Goal: Entertainment & Leisure: Consume media (video, audio)

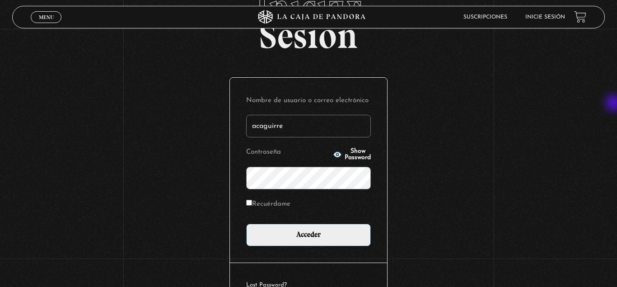
scroll to position [109, 0]
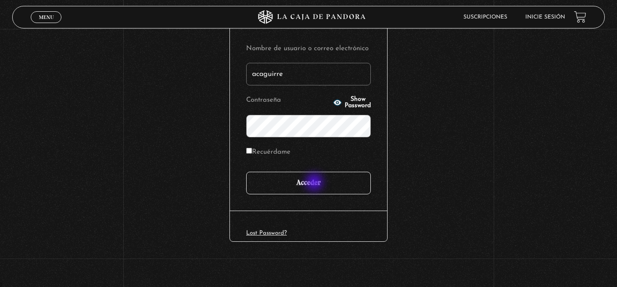
type input "acaguirre"
click at [315, 183] on input "Acceder" at bounding box center [308, 183] width 125 height 23
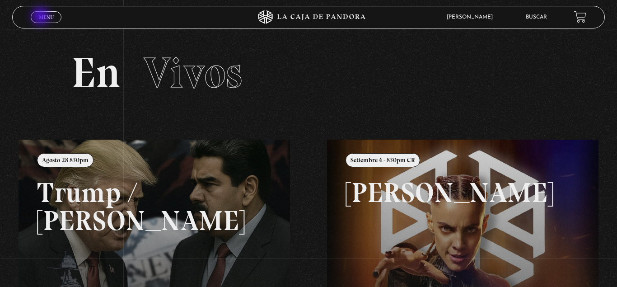
click at [42, 18] on span "Menu" at bounding box center [46, 16] width 15 height 5
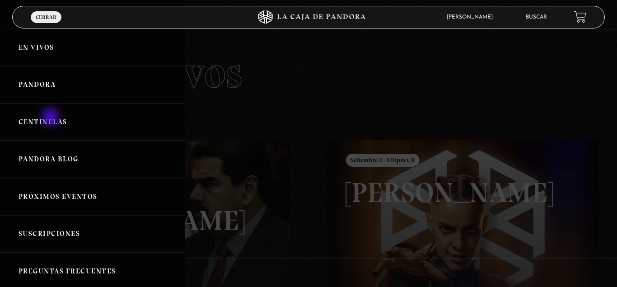
click at [51, 118] on link "Centinelas" at bounding box center [92, 121] width 185 height 37
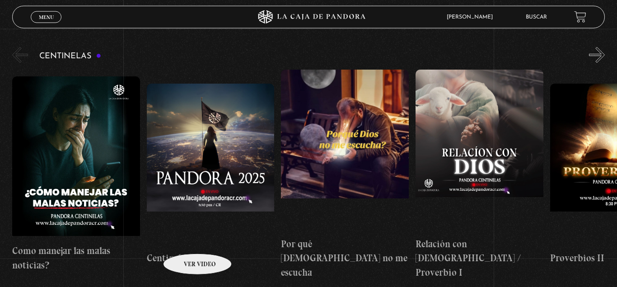
scroll to position [92, 0]
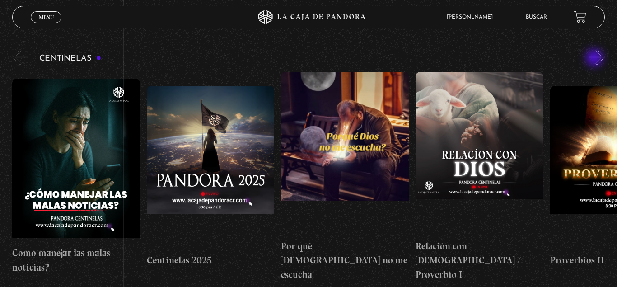
click at [595, 59] on button "»" at bounding box center [597, 57] width 16 height 16
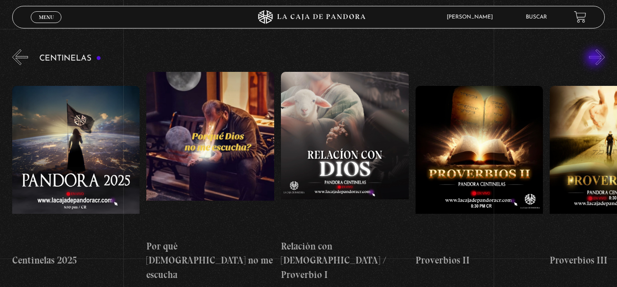
click at [595, 59] on button "»" at bounding box center [597, 57] width 16 height 16
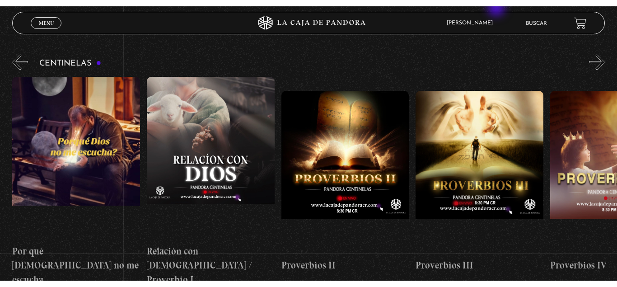
scroll to position [0, 269]
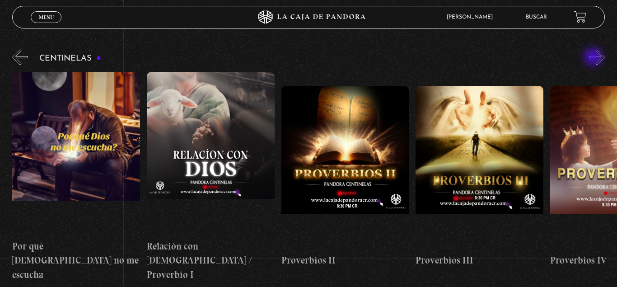
click at [594, 57] on button "»" at bounding box center [597, 57] width 16 height 16
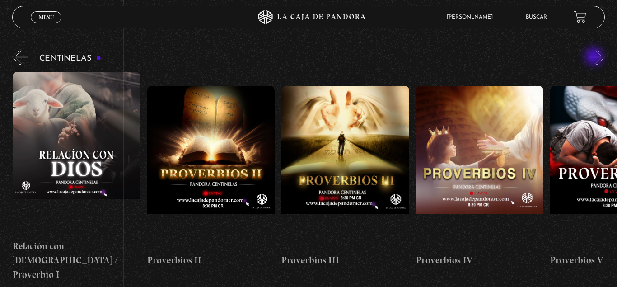
scroll to position [0, 403]
click at [597, 58] on button "»" at bounding box center [597, 57] width 16 height 16
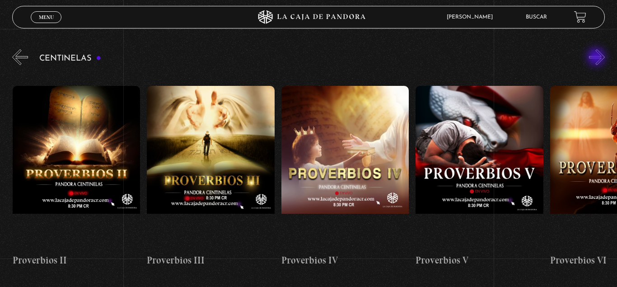
click at [597, 58] on button "»" at bounding box center [597, 57] width 16 height 16
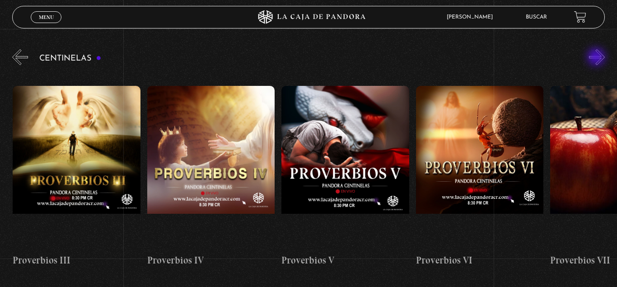
scroll to position [0, 672]
click at [598, 56] on button "»" at bounding box center [597, 57] width 16 height 16
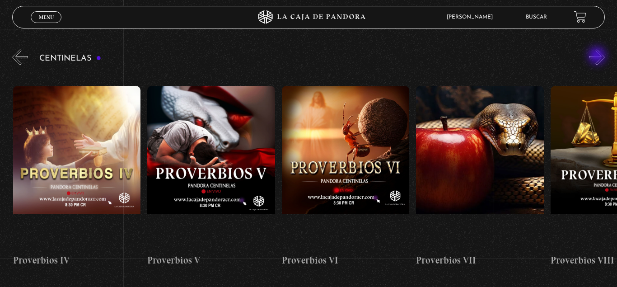
scroll to position [0, 806]
click at [593, 58] on button "»" at bounding box center [597, 57] width 16 height 16
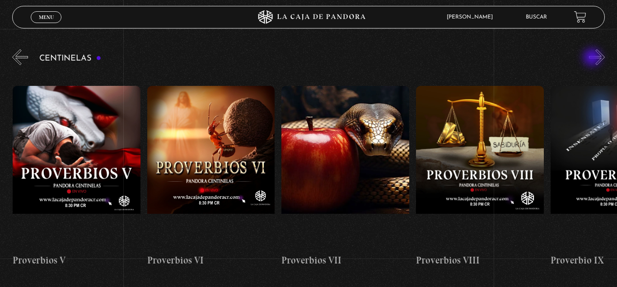
scroll to position [0, 941]
click at [593, 58] on button "»" at bounding box center [597, 57] width 16 height 16
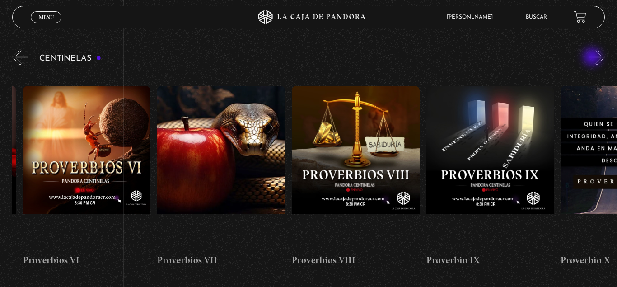
scroll to position [0, 1075]
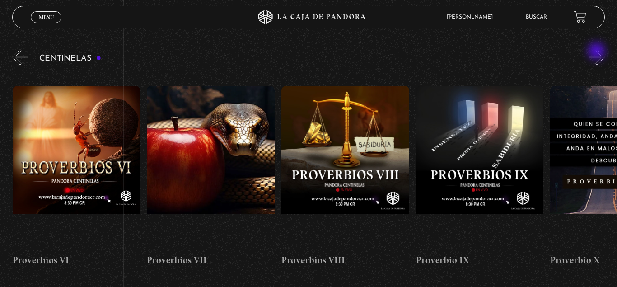
click at [598, 52] on button "»" at bounding box center [597, 57] width 16 height 16
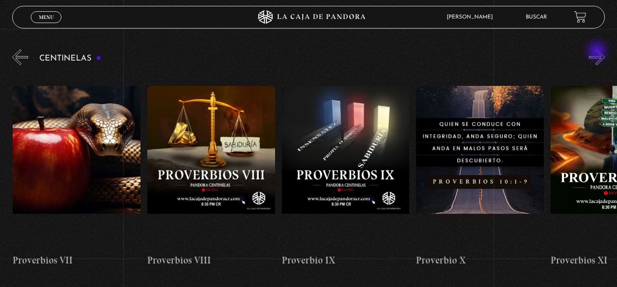
scroll to position [0, 1209]
click at [597, 58] on button "»" at bounding box center [597, 57] width 16 height 16
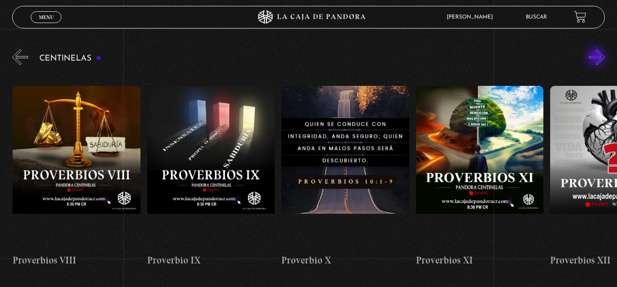
scroll to position [0, 1344]
click at [595, 56] on button "»" at bounding box center [597, 57] width 16 height 16
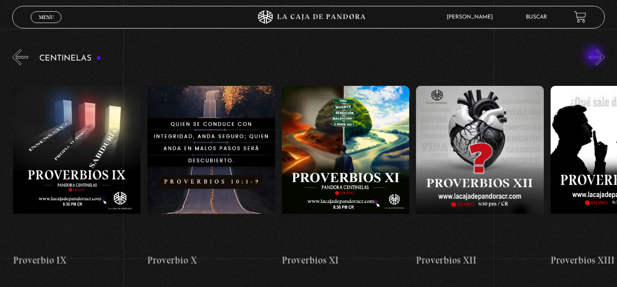
scroll to position [0, 1478]
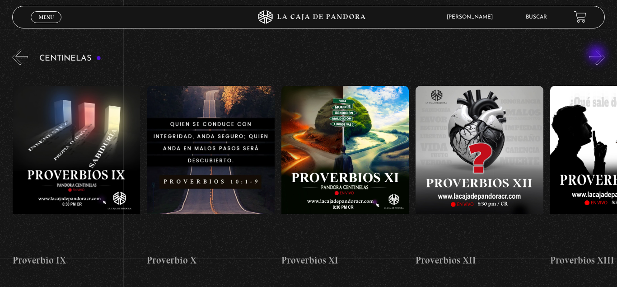
click at [597, 55] on button "»" at bounding box center [597, 57] width 16 height 16
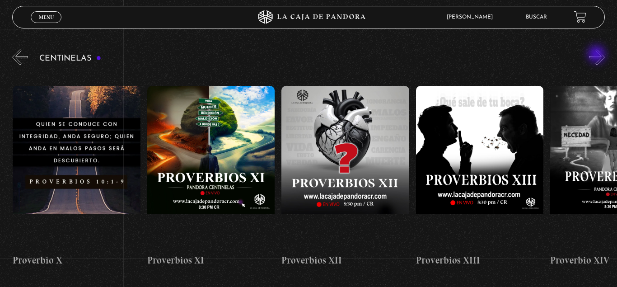
scroll to position [0, 1613]
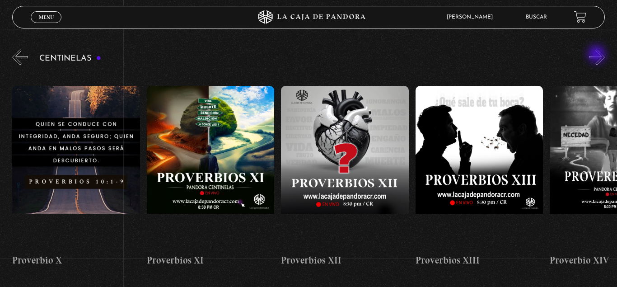
click at [597, 55] on button "»" at bounding box center [597, 57] width 16 height 16
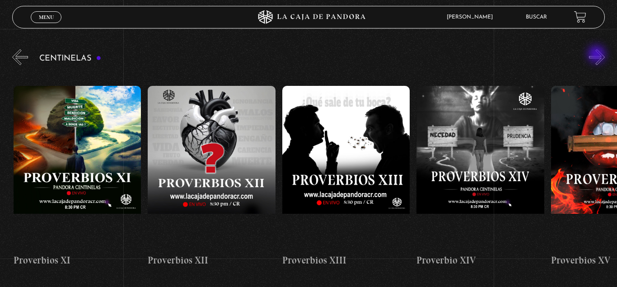
scroll to position [0, 1747]
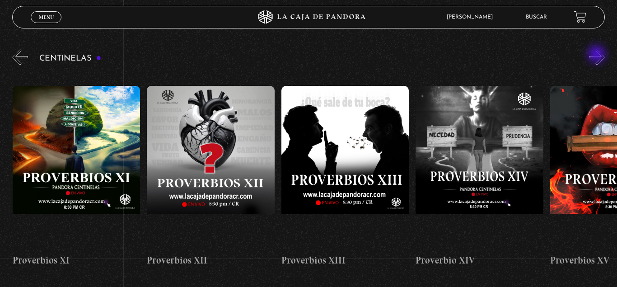
click at [597, 55] on button "»" at bounding box center [597, 57] width 16 height 16
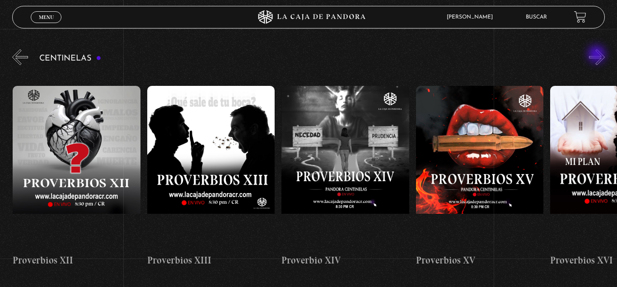
scroll to position [0, 1881]
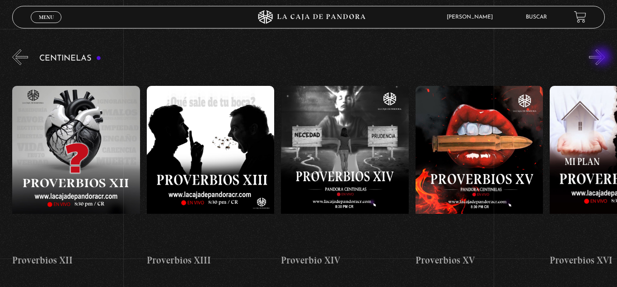
click at [603, 57] on button "»" at bounding box center [597, 57] width 16 height 16
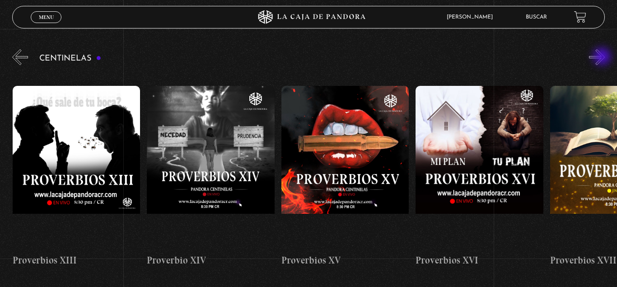
scroll to position [0, 2015]
click at [603, 57] on button "»" at bounding box center [597, 57] width 16 height 16
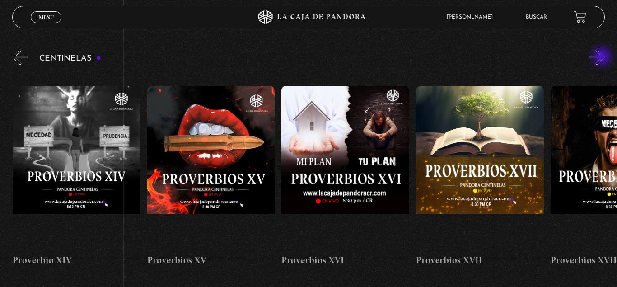
scroll to position [0, 2150]
click at [603, 57] on button "»" at bounding box center [597, 57] width 16 height 16
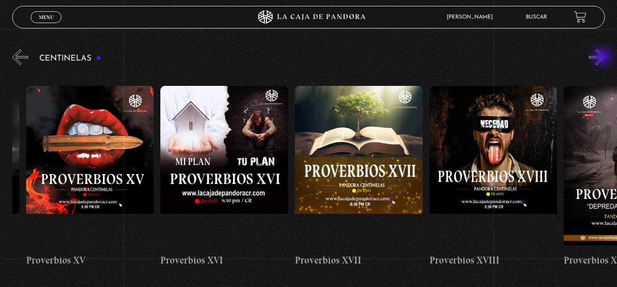
scroll to position [0, 2284]
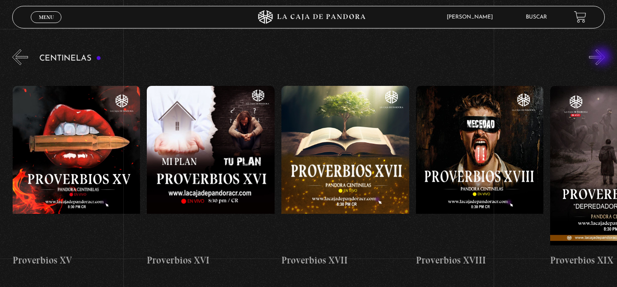
click at [603, 57] on button "»" at bounding box center [597, 57] width 16 height 16
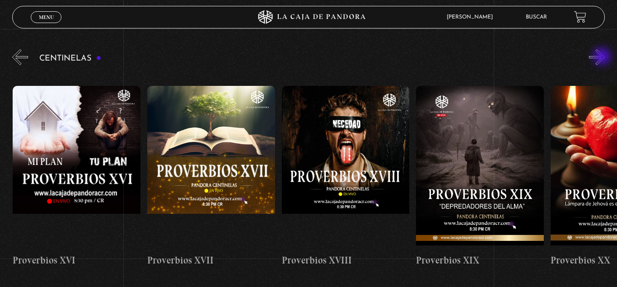
scroll to position [0, 2419]
click at [603, 57] on button "»" at bounding box center [597, 57] width 16 height 16
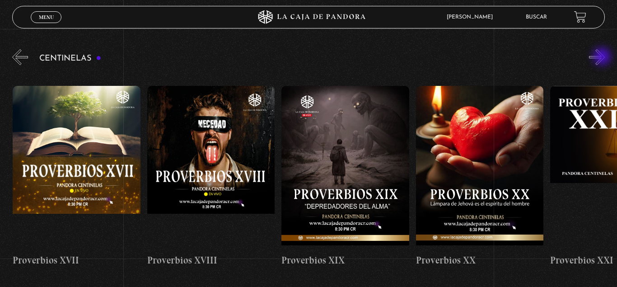
scroll to position [0, 2553]
click at [603, 57] on button "»" at bounding box center [597, 57] width 16 height 16
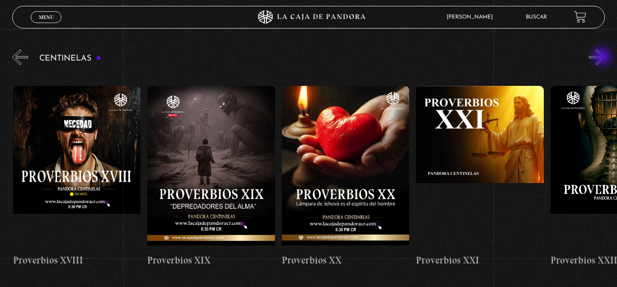
scroll to position [0, 2687]
click at [603, 57] on button "»" at bounding box center [597, 57] width 16 height 16
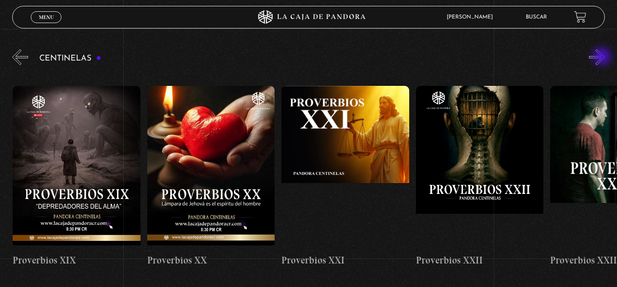
scroll to position [0, 2822]
click at [603, 57] on button "»" at bounding box center [597, 57] width 16 height 16
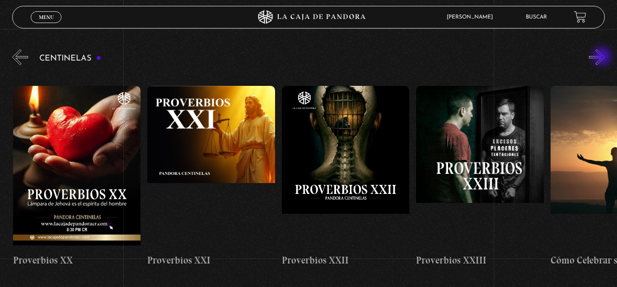
scroll to position [0, 2956]
click at [603, 57] on button "»" at bounding box center [597, 57] width 16 height 16
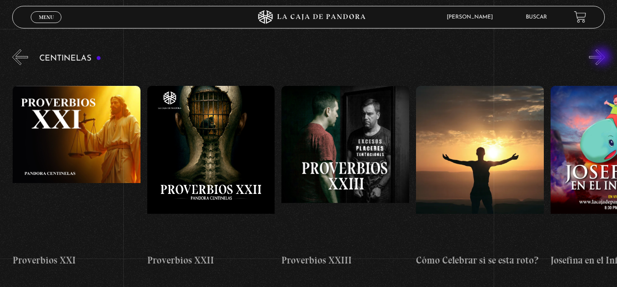
scroll to position [0, 3091]
click at [603, 57] on button "»" at bounding box center [597, 57] width 16 height 16
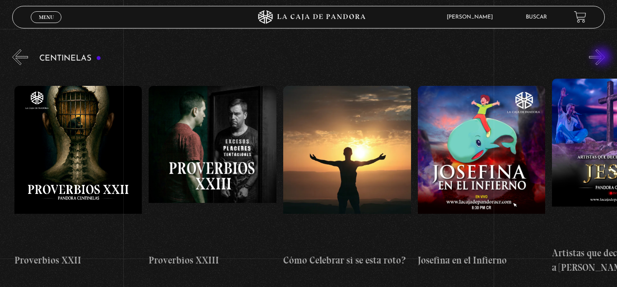
scroll to position [0, 3225]
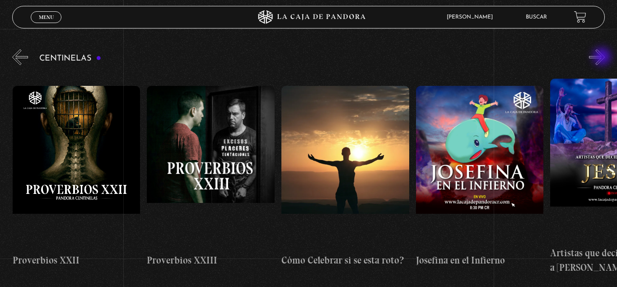
click at [603, 57] on button "»" at bounding box center [597, 57] width 16 height 16
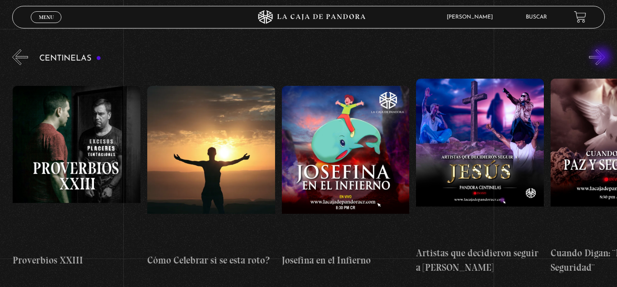
scroll to position [0, 3359]
click at [603, 57] on button "»" at bounding box center [597, 57] width 16 height 16
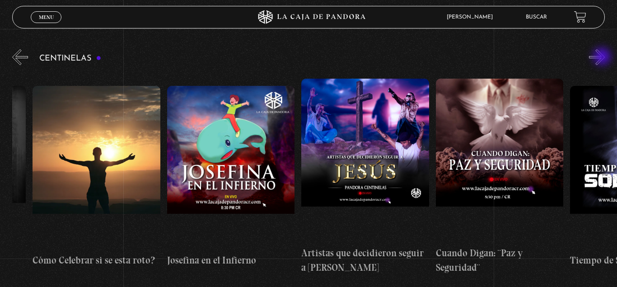
scroll to position [0, 3493]
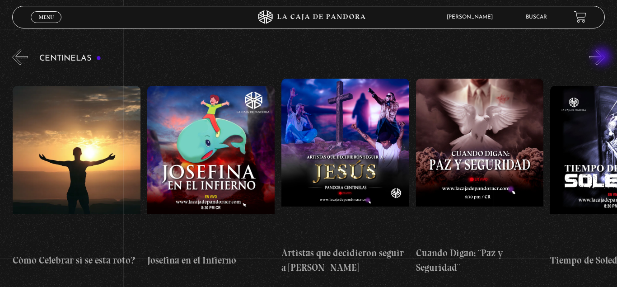
click at [603, 57] on button "»" at bounding box center [597, 57] width 16 height 16
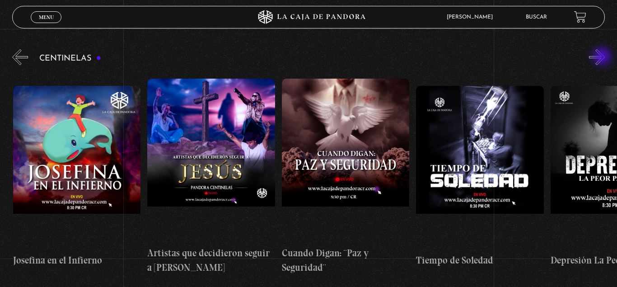
scroll to position [0, 3628]
click at [603, 57] on button "»" at bounding box center [597, 57] width 16 height 16
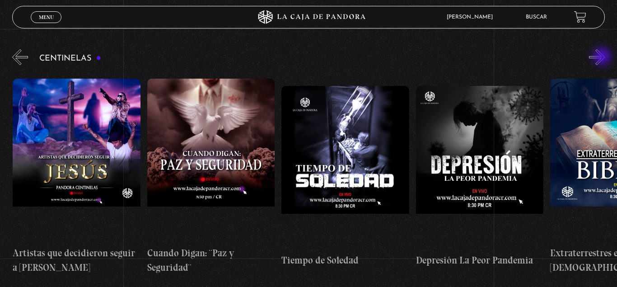
scroll to position [0, 3763]
click at [603, 57] on button "»" at bounding box center [597, 57] width 16 height 16
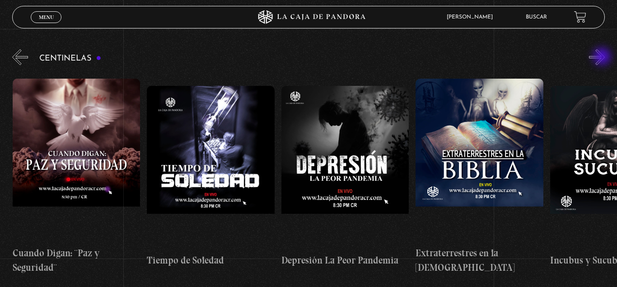
click at [603, 57] on button "»" at bounding box center [597, 57] width 16 height 16
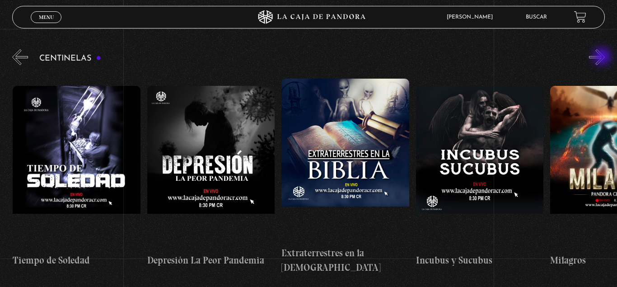
click at [603, 57] on button "»" at bounding box center [597, 57] width 16 height 16
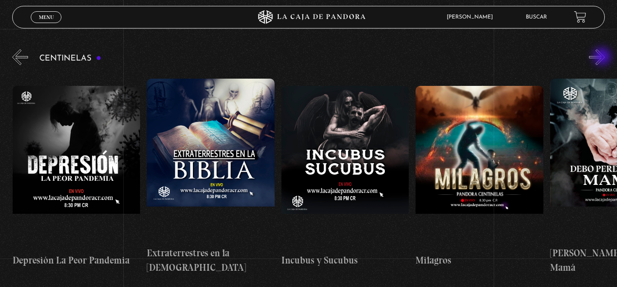
click at [603, 57] on button "»" at bounding box center [597, 57] width 16 height 16
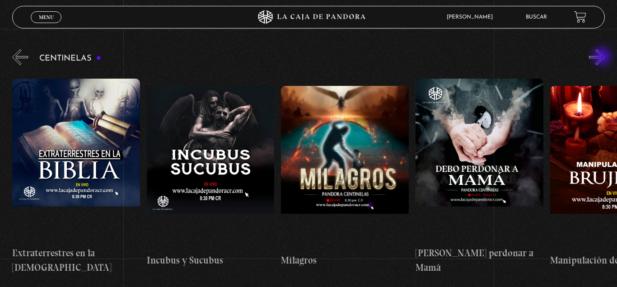
click at [603, 57] on button "»" at bounding box center [597, 57] width 16 height 16
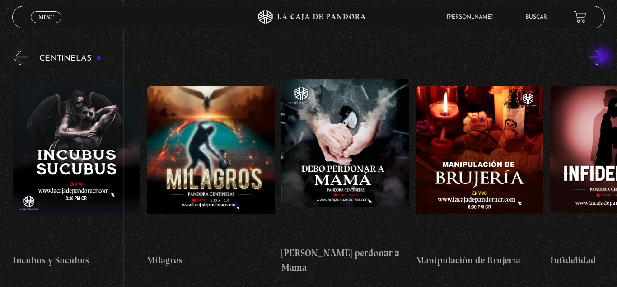
scroll to position [0, 4434]
click at [603, 57] on button "»" at bounding box center [597, 57] width 16 height 16
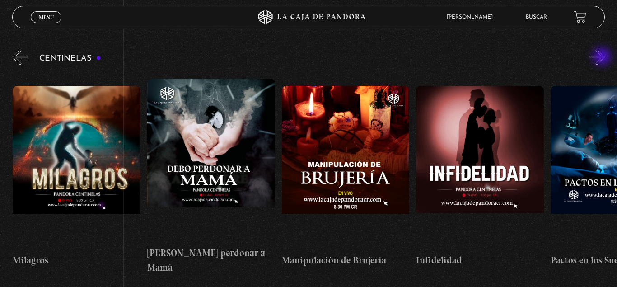
scroll to position [0, 4569]
click at [603, 57] on button "»" at bounding box center [597, 57] width 16 height 16
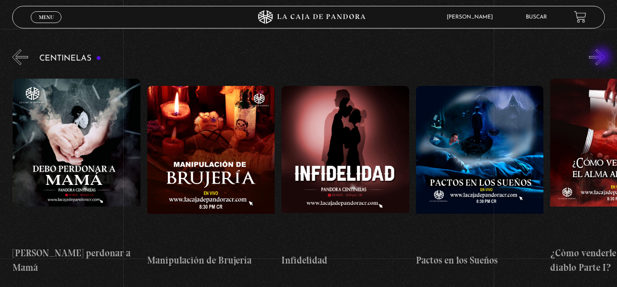
scroll to position [0, 4703]
click at [603, 57] on button "»" at bounding box center [597, 57] width 16 height 16
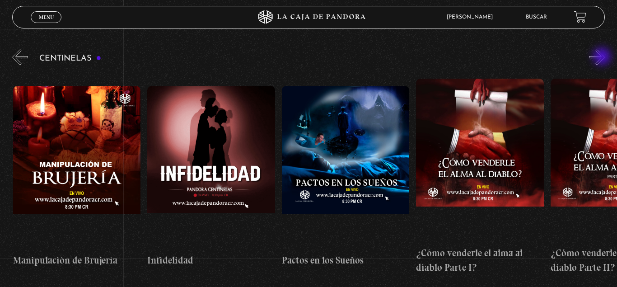
scroll to position [0, 4837]
click at [603, 57] on button "»" at bounding box center [597, 57] width 16 height 16
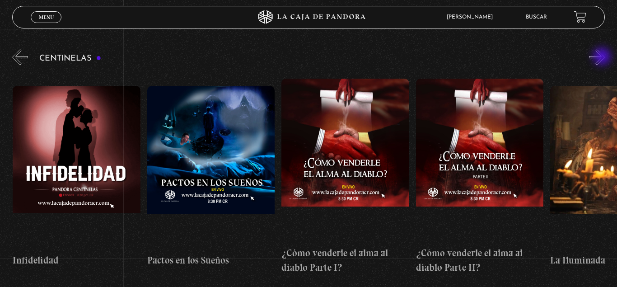
scroll to position [0, 4972]
click at [603, 55] on button "»" at bounding box center [597, 57] width 16 height 16
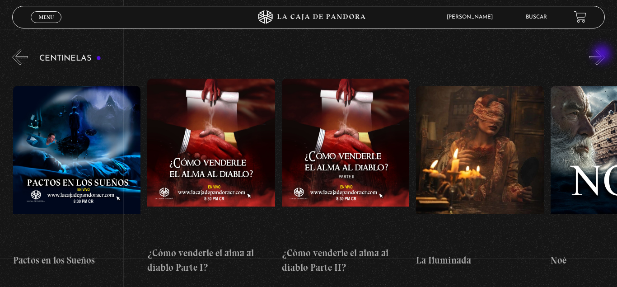
scroll to position [0, 5106]
click at [603, 55] on button "»" at bounding box center [597, 57] width 16 height 16
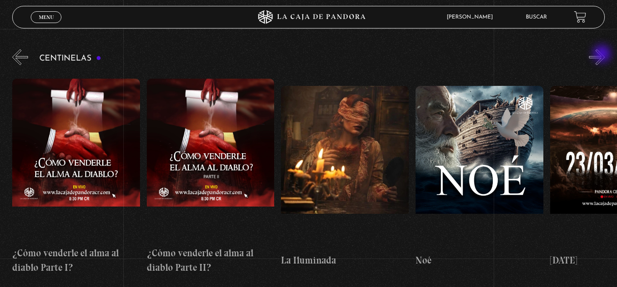
click at [603, 55] on button "»" at bounding box center [597, 57] width 16 height 16
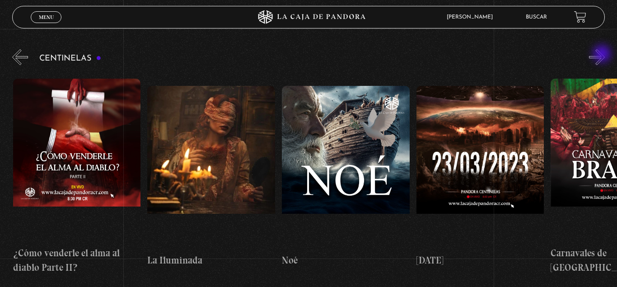
scroll to position [0, 5375]
click at [605, 54] on div "Centinelas" at bounding box center [314, 164] width 605 height 234
click at [604, 53] on div "Centinelas" at bounding box center [314, 164] width 605 height 234
click at [604, 53] on button "»" at bounding box center [597, 57] width 16 height 16
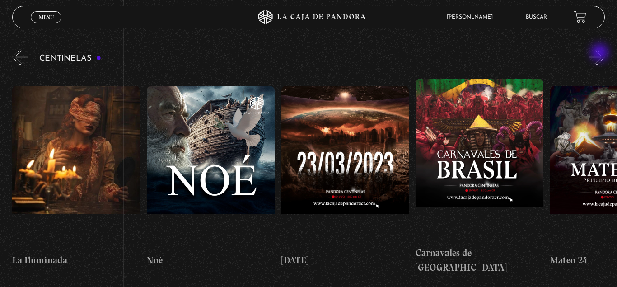
click at [601, 53] on button "»" at bounding box center [597, 57] width 16 height 16
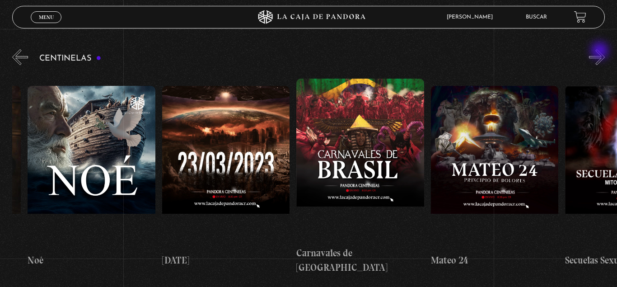
scroll to position [0, 5643]
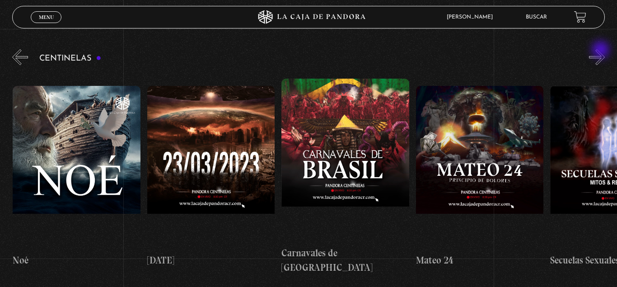
click at [602, 51] on button "»" at bounding box center [597, 57] width 16 height 16
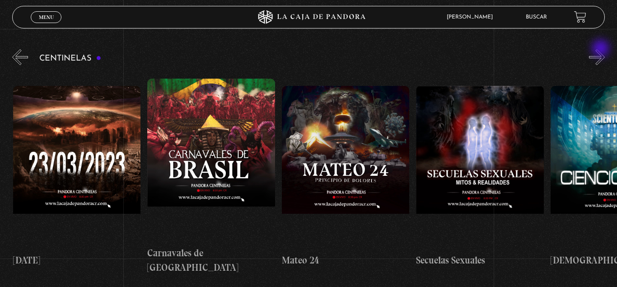
scroll to position [0, 5778]
click at [602, 50] on button "»" at bounding box center [597, 57] width 16 height 16
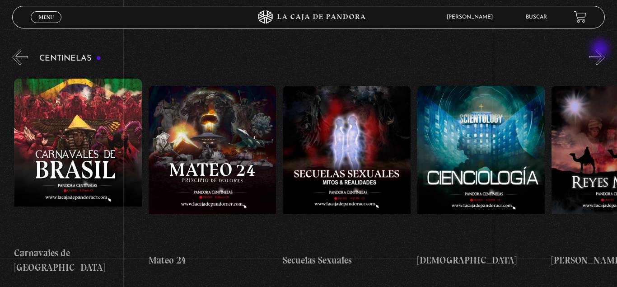
scroll to position [0, 5912]
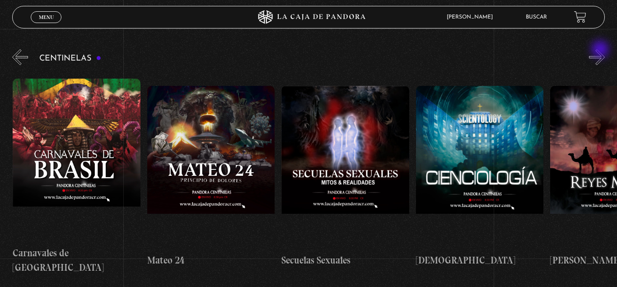
click at [601, 50] on button "»" at bounding box center [597, 57] width 16 height 16
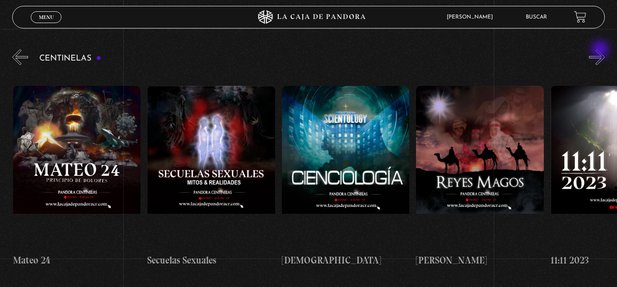
click at [601, 50] on button "»" at bounding box center [597, 57] width 16 height 16
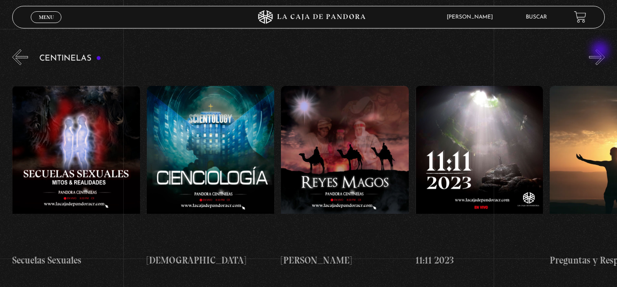
click at [601, 51] on button "»" at bounding box center [597, 57] width 16 height 16
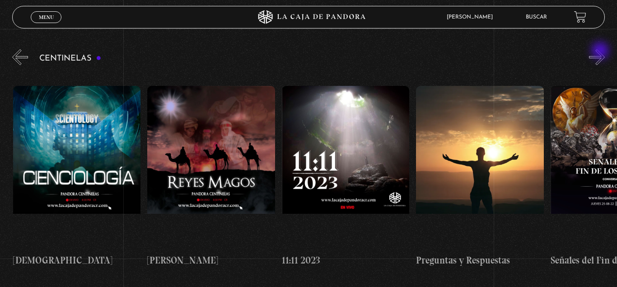
scroll to position [0, 6315]
click at [601, 50] on button "»" at bounding box center [597, 57] width 16 height 16
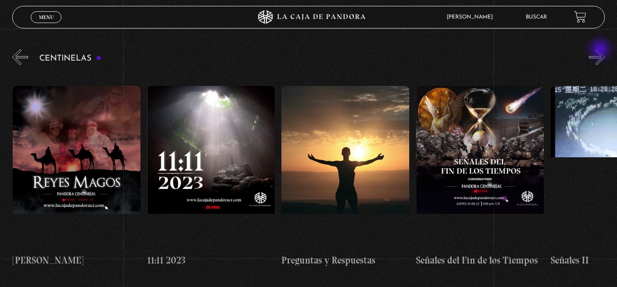
scroll to position [0, 6450]
click at [592, 53] on button "»" at bounding box center [597, 57] width 16 height 16
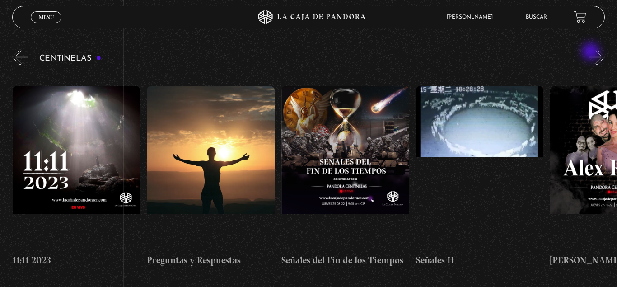
click at [592, 51] on button "»" at bounding box center [597, 57] width 16 height 16
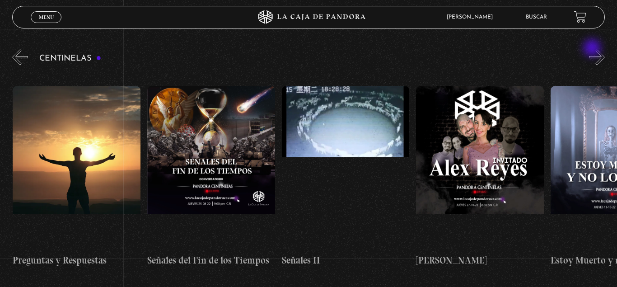
scroll to position [0, 6719]
click at [594, 49] on button "»" at bounding box center [597, 57] width 16 height 16
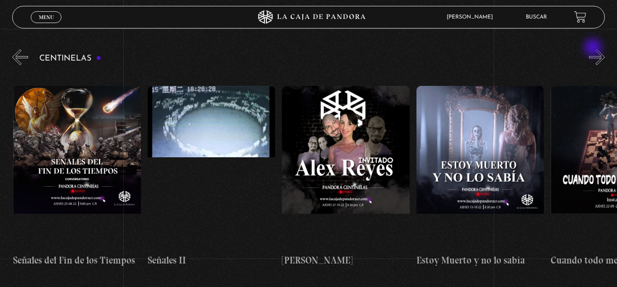
scroll to position [0, 6853]
click at [594, 49] on button "»" at bounding box center [597, 57] width 16 height 16
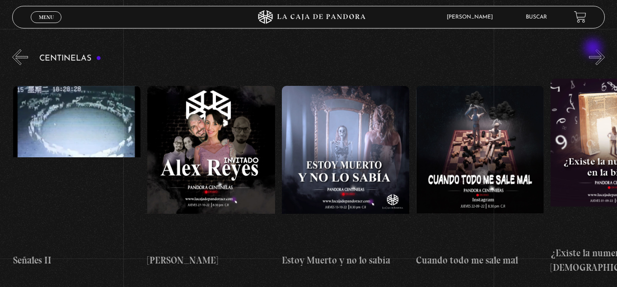
scroll to position [0, 6987]
click at [598, 60] on button "»" at bounding box center [597, 57] width 16 height 16
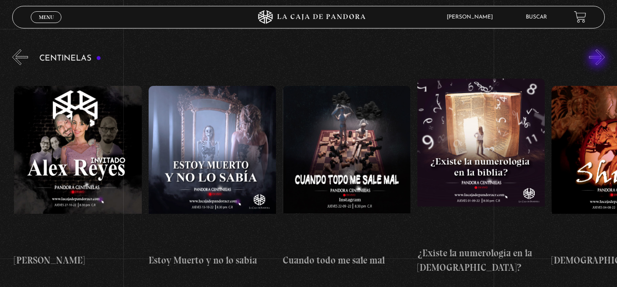
scroll to position [0, 7121]
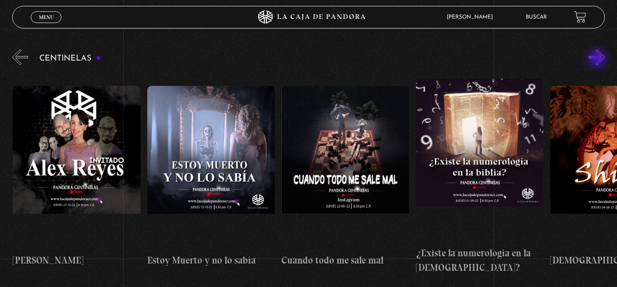
click at [598, 60] on button "»" at bounding box center [597, 57] width 16 height 16
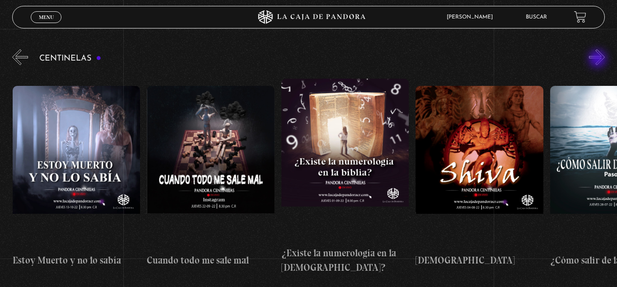
click at [598, 60] on button "»" at bounding box center [597, 57] width 16 height 16
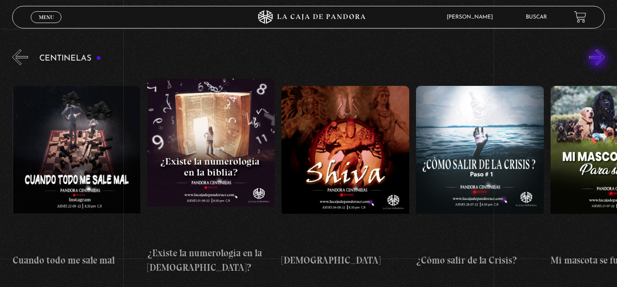
scroll to position [0, 7391]
click at [595, 53] on button "»" at bounding box center [597, 57] width 16 height 16
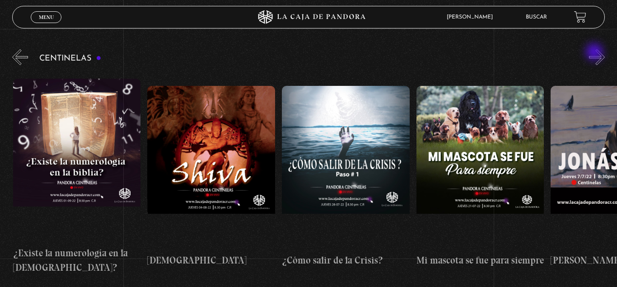
scroll to position [0, 7525]
click at [595, 53] on button "»" at bounding box center [597, 57] width 16 height 16
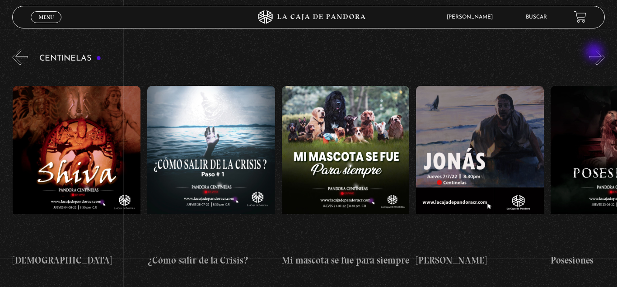
click at [595, 53] on button "»" at bounding box center [597, 57] width 16 height 16
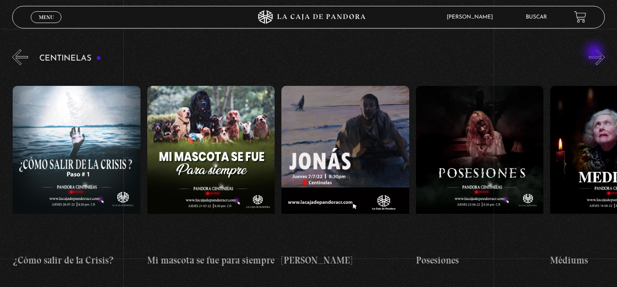
click at [595, 53] on button "»" at bounding box center [597, 57] width 16 height 16
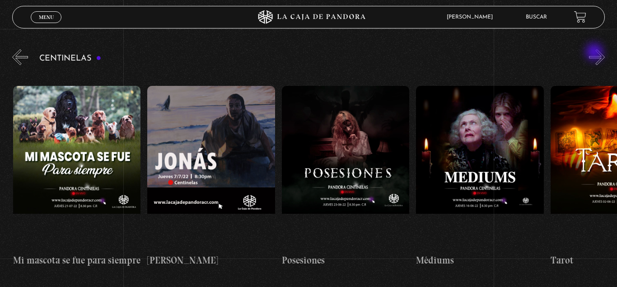
scroll to position [0, 7928]
click at [595, 53] on button "»" at bounding box center [597, 57] width 16 height 16
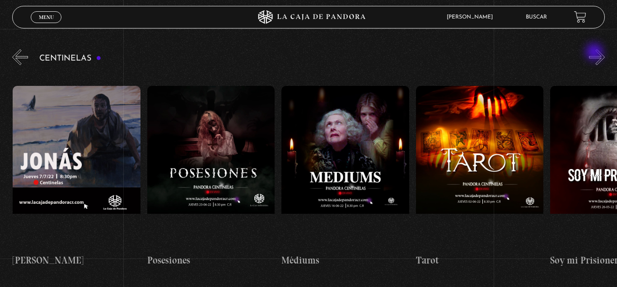
click at [595, 53] on button "»" at bounding box center [597, 57] width 16 height 16
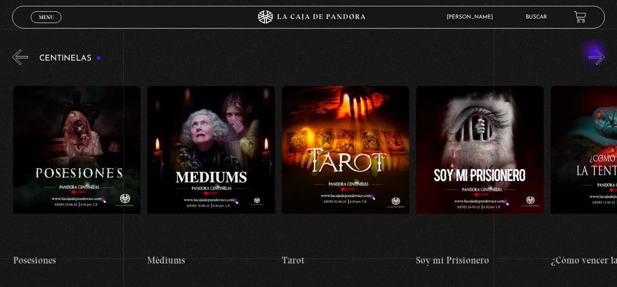
scroll to position [0, 8197]
click at [595, 53] on button "»" at bounding box center [597, 57] width 16 height 16
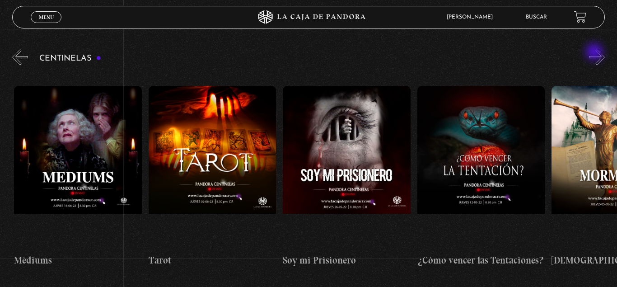
scroll to position [0, 8331]
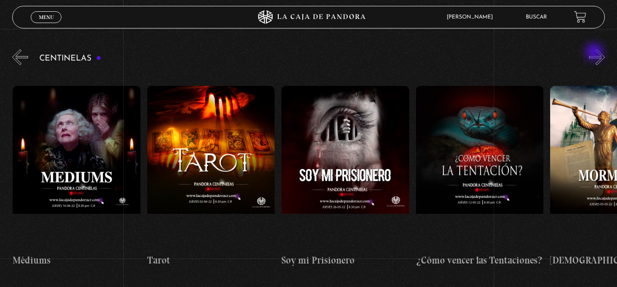
click at [595, 53] on button "»" at bounding box center [597, 57] width 16 height 16
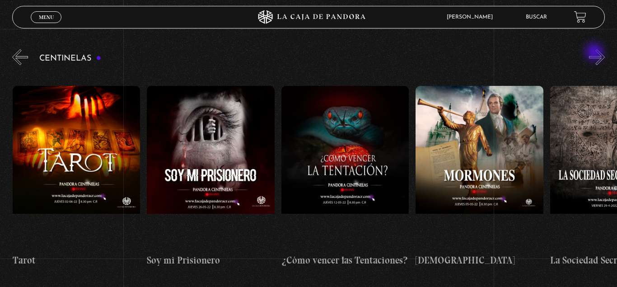
click at [595, 53] on button "»" at bounding box center [597, 57] width 16 height 16
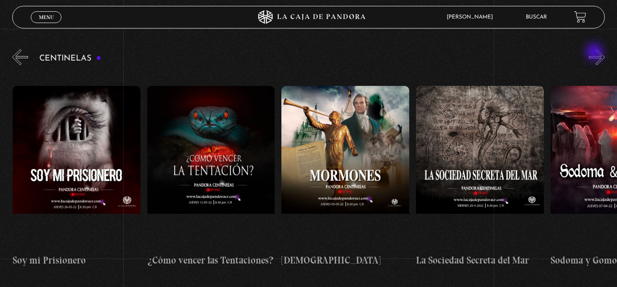
scroll to position [0, 8600]
click at [595, 53] on button "»" at bounding box center [597, 57] width 16 height 16
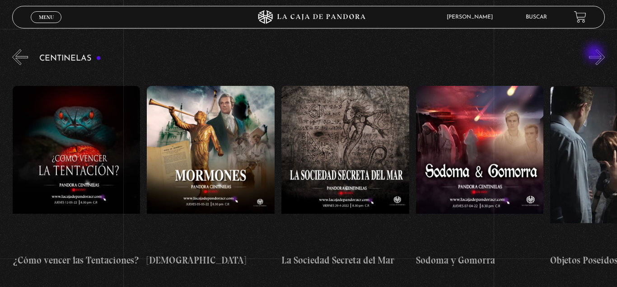
click at [595, 54] on button "»" at bounding box center [597, 57] width 16 height 16
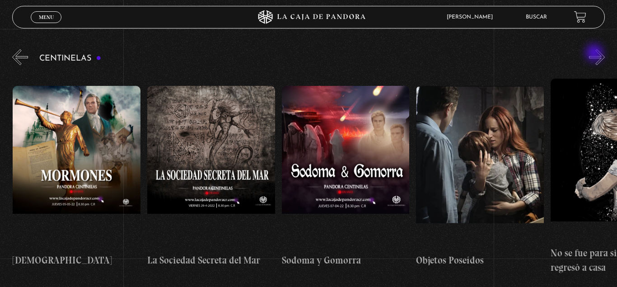
scroll to position [0, 8869]
click at [595, 51] on button "»" at bounding box center [597, 57] width 16 height 16
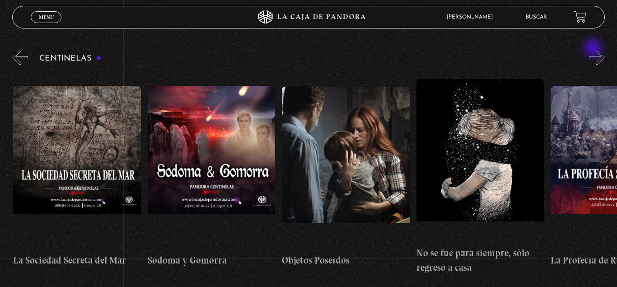
scroll to position [0, 9003]
click at [592, 49] on button "»" at bounding box center [597, 57] width 16 height 16
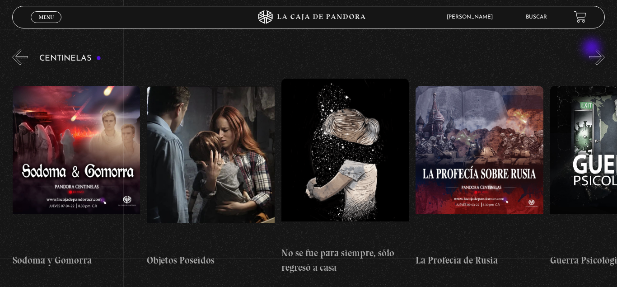
click at [592, 49] on button "»" at bounding box center [597, 57] width 16 height 16
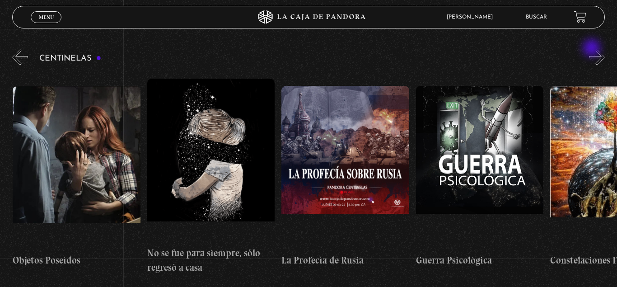
scroll to position [0, 9271]
click at [593, 49] on button "»" at bounding box center [597, 57] width 16 height 16
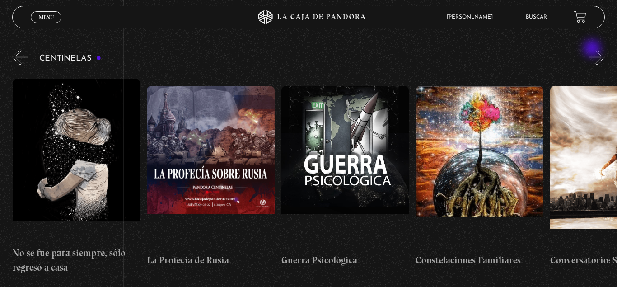
click at [593, 49] on button "»" at bounding box center [597, 57] width 16 height 16
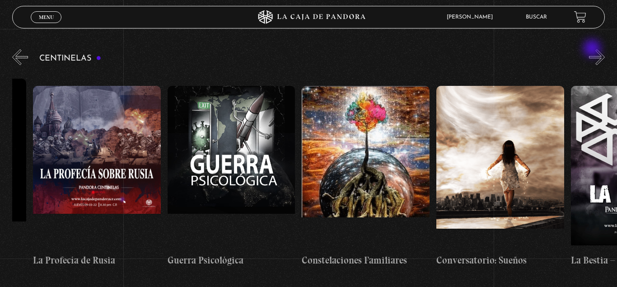
scroll to position [0, 9540]
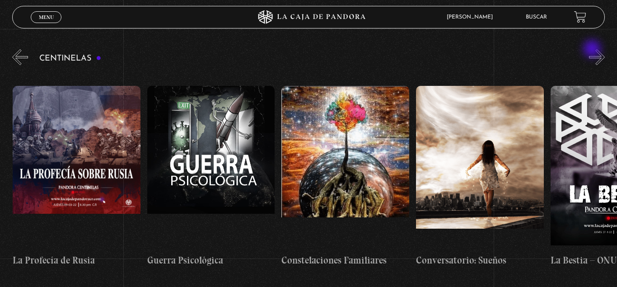
click at [593, 50] on button "»" at bounding box center [597, 57] width 16 height 16
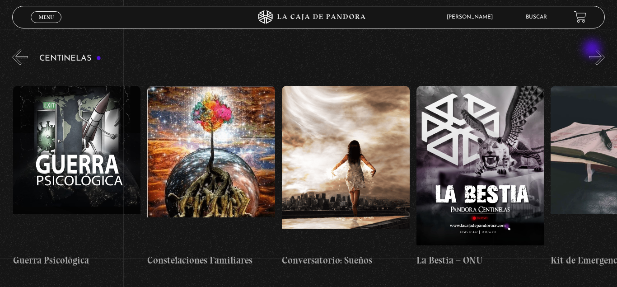
scroll to position [0, 9675]
